Goal: Task Accomplishment & Management: Use online tool/utility

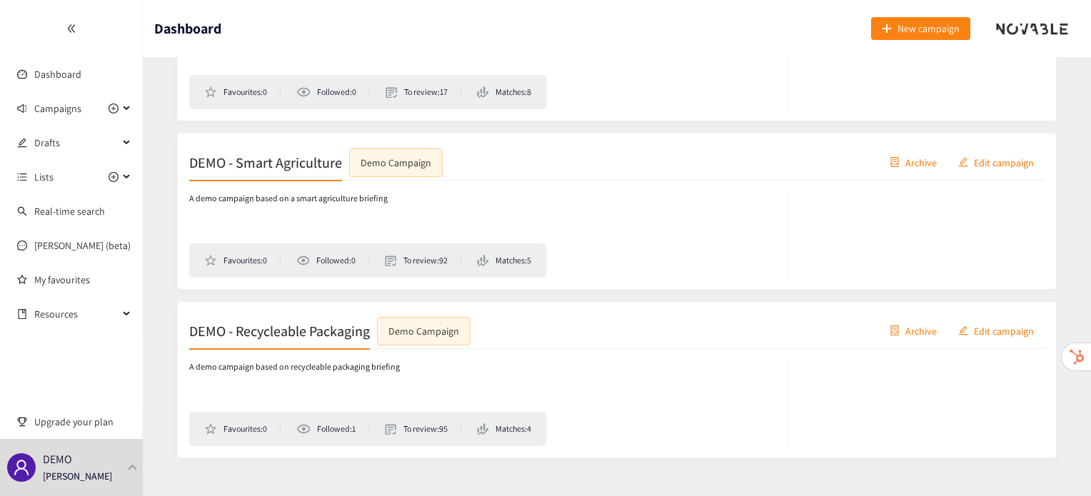
scroll to position [1209, 0]
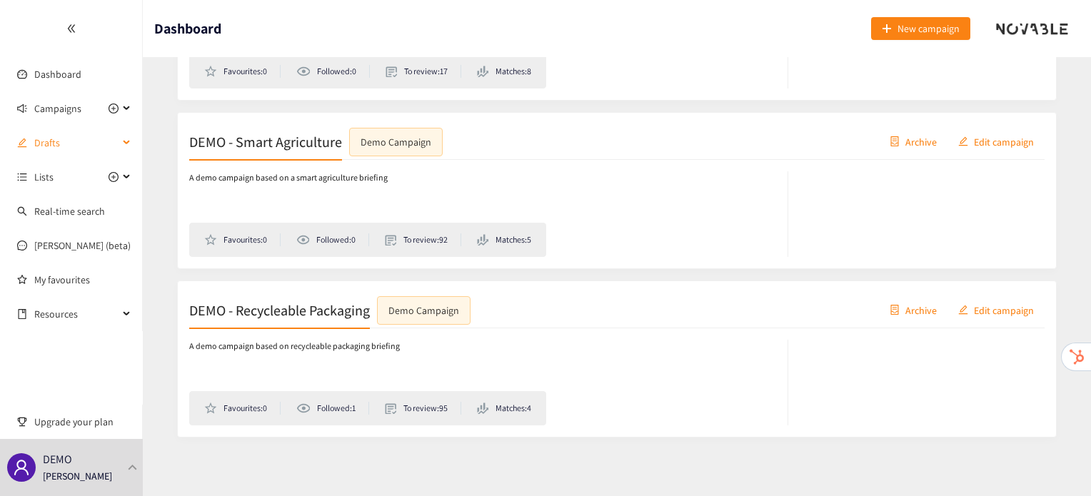
click at [36, 148] on span "Drafts" at bounding box center [76, 143] width 84 height 29
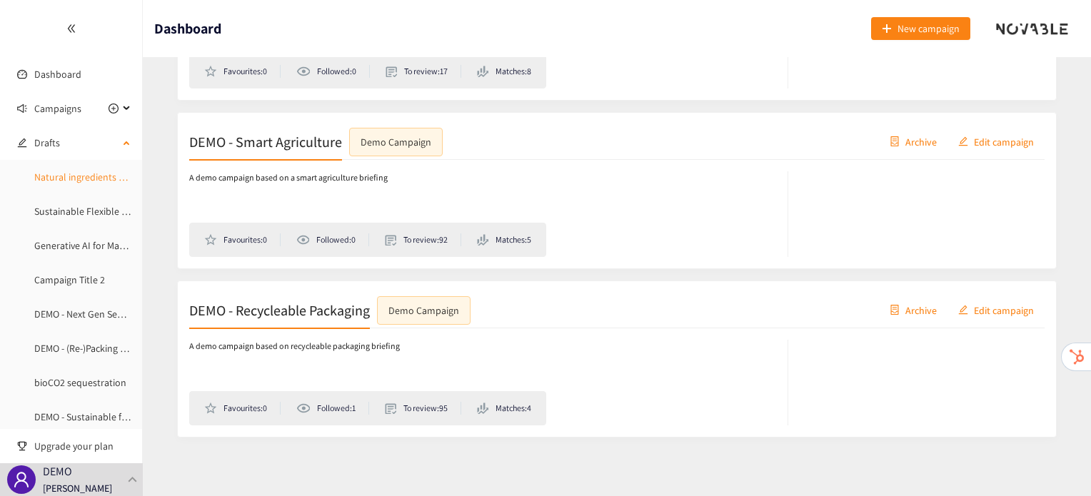
click at [60, 174] on link "Natural ingredients and fermentation" at bounding box center [113, 177] width 159 height 13
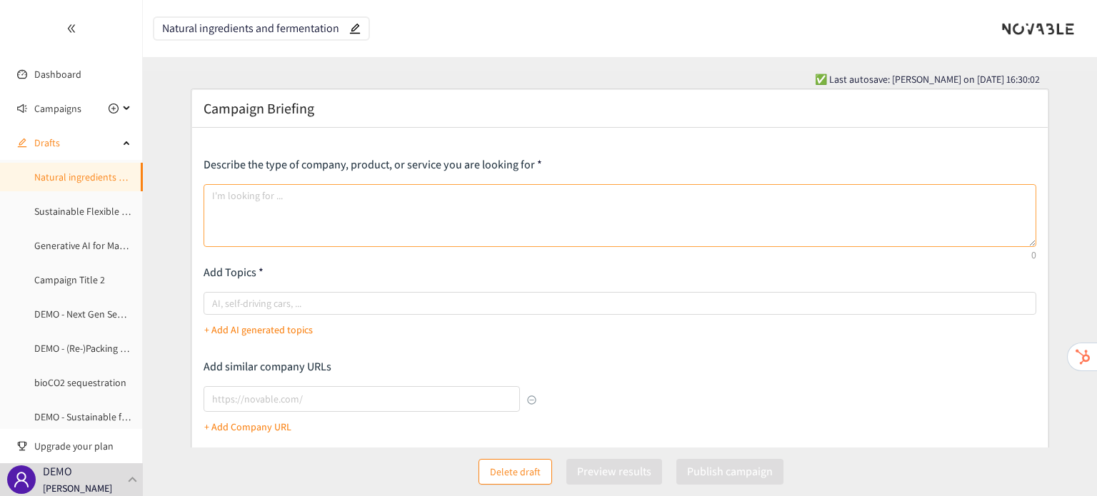
type textarea "We are looking for innovative ideas and companies using Natural Ingredients and…"
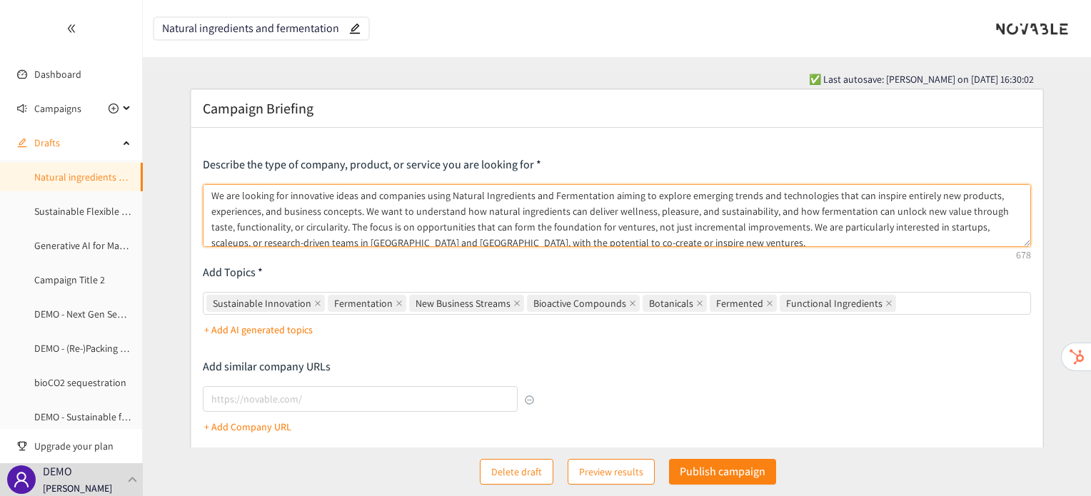
scroll to position [6, 0]
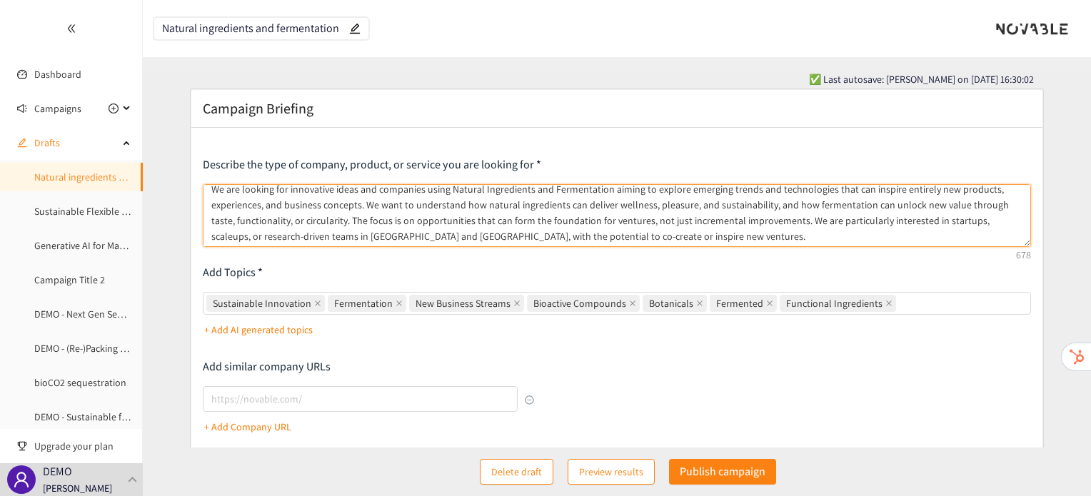
drag, startPoint x: 213, startPoint y: 192, endPoint x: 867, endPoint y: 239, distance: 656.0
click at [867, 239] on textarea "We are looking for innovative ideas and companies using Natural Ingredients and…" at bounding box center [617, 215] width 828 height 63
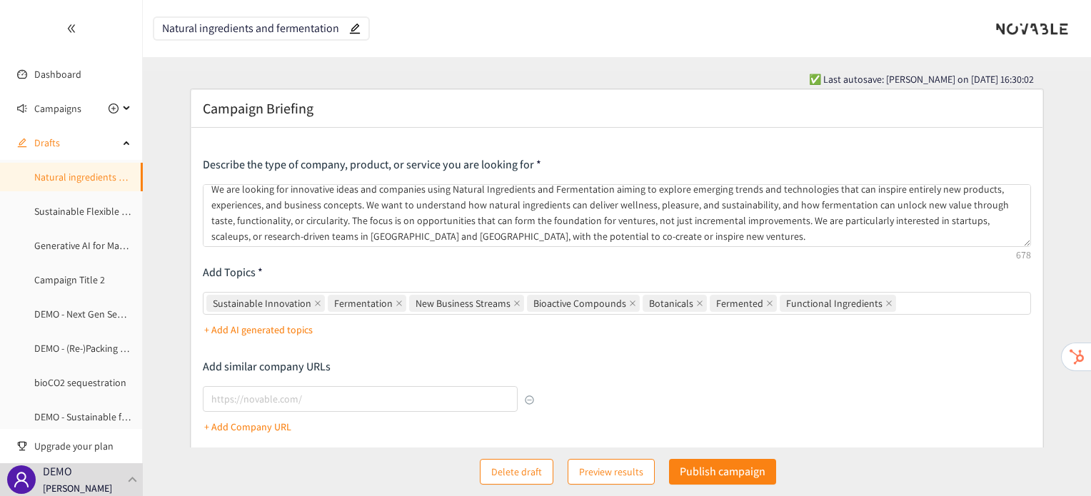
click at [974, 325] on div "+ Add AI generated topics" at bounding box center [617, 330] width 828 height 23
drag, startPoint x: 973, startPoint y: 306, endPoint x: 533, endPoint y: 326, distance: 440.4
click at [533, 326] on div "Sustainable Innovation Fermentation New Business Streams Bioactive Compounds Bo…" at bounding box center [617, 316] width 828 height 49
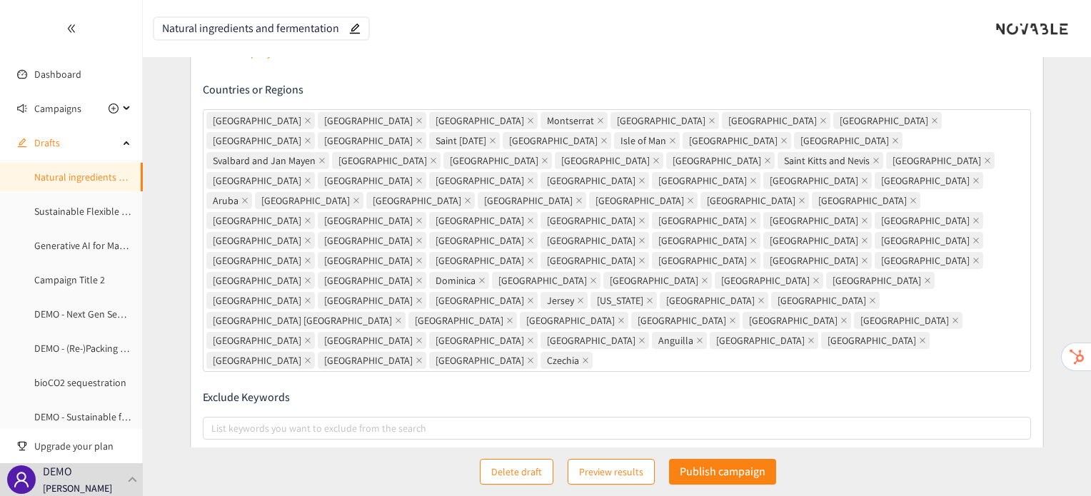
scroll to position [0, 0]
